Goal: Find specific page/section: Find specific page/section

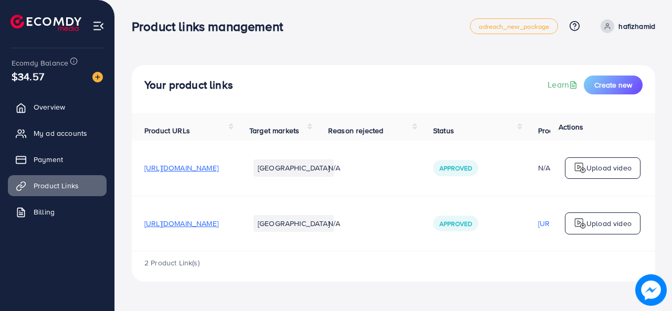
click at [218, 226] on span "[URL][DOMAIN_NAME]" at bounding box center [181, 223] width 74 height 11
click at [74, 102] on link "Overview" at bounding box center [57, 107] width 99 height 21
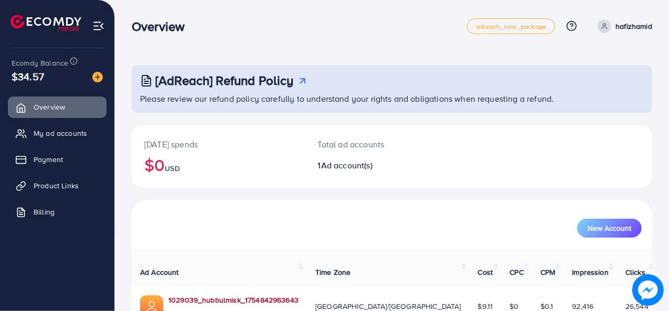
click at [228, 295] on link "1029039_hubbulmisk_1754842963643" at bounding box center [234, 300] width 130 height 11
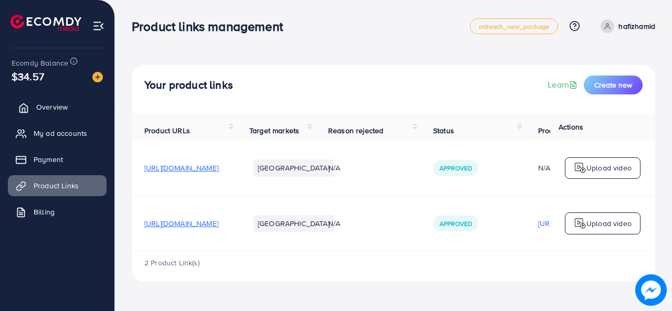
click at [71, 108] on link "Overview" at bounding box center [57, 107] width 99 height 21
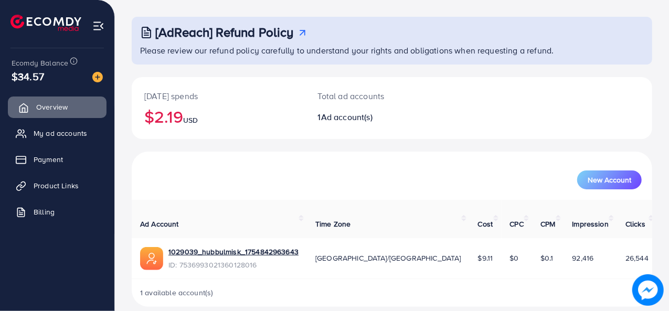
scroll to position [49, 0]
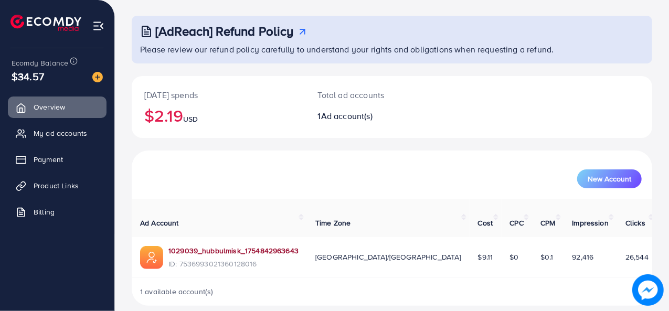
click at [213, 246] on link "1029039_hubbulmisk_1754842963643" at bounding box center [234, 251] width 130 height 11
